Goal: Transaction & Acquisition: Subscribe to service/newsletter

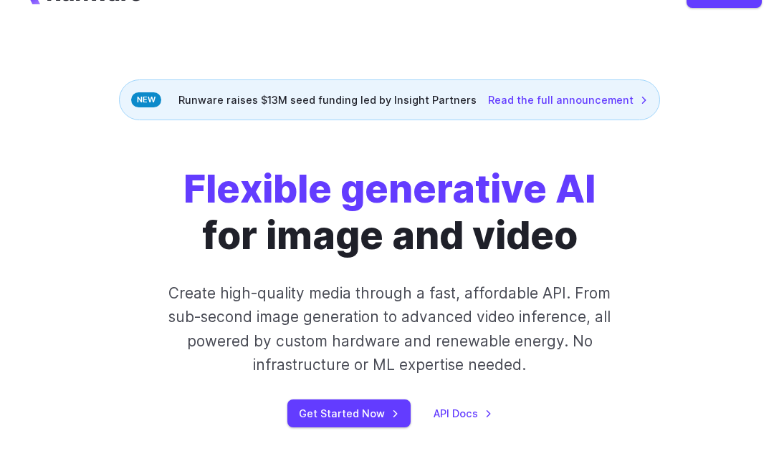
scroll to position [72, 0]
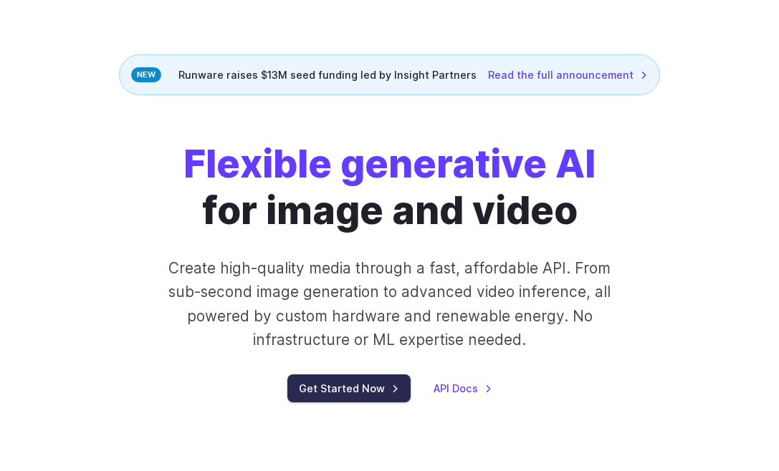
click at [321, 394] on link "Get Started Now" at bounding box center [348, 389] width 123 height 28
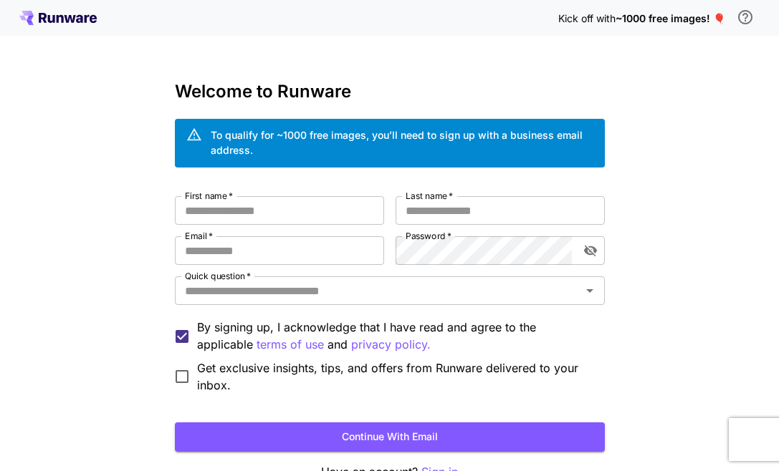
click at [70, 23] on icon at bounding box center [57, 18] width 77 height 14
